Goal: Navigation & Orientation: Find specific page/section

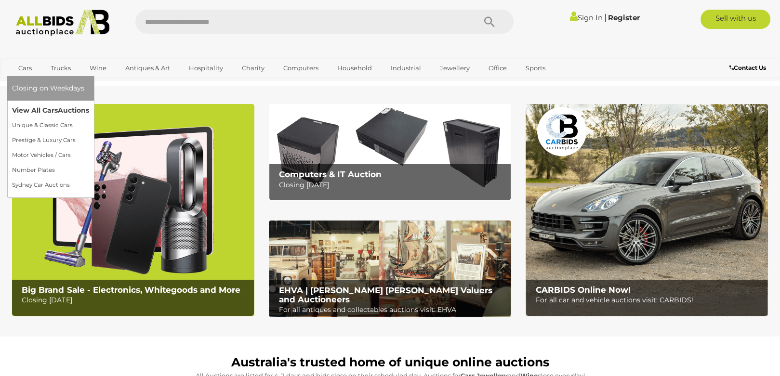
click at [32, 111] on link "View All Cars Auctions" at bounding box center [50, 110] width 77 height 15
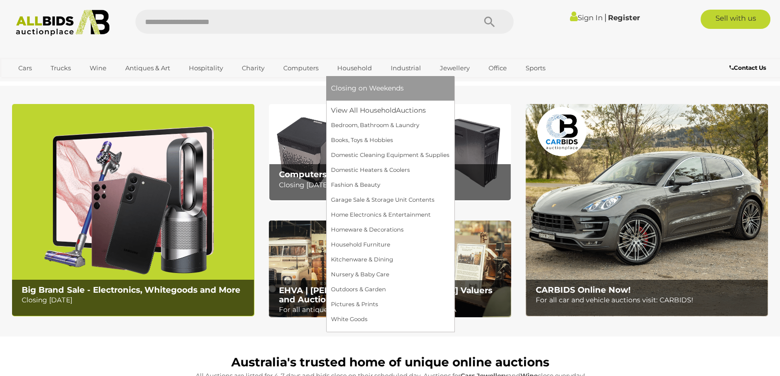
click at [353, 67] on link "Household" at bounding box center [354, 68] width 47 height 16
click at [356, 113] on link "View All Household Auctions" at bounding box center [390, 110] width 118 height 15
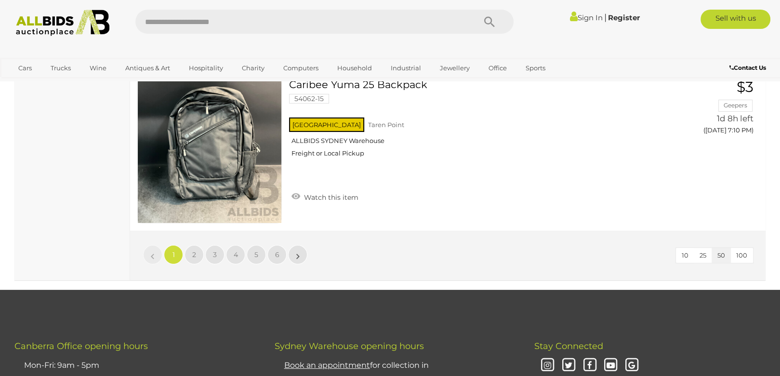
scroll to position [7643, 0]
